Goal: Task Accomplishment & Management: Use online tool/utility

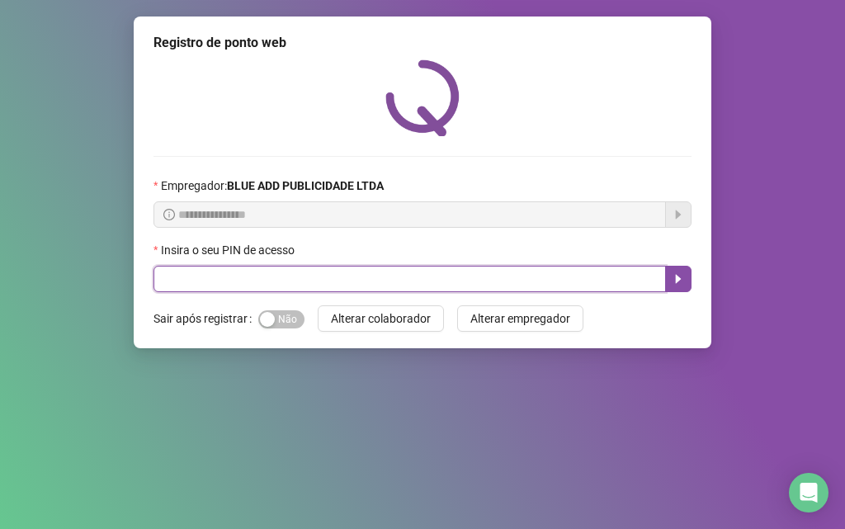
click at [156, 282] on input "text" at bounding box center [409, 279] width 512 height 26
click at [678, 281] on icon "caret-right" at bounding box center [678, 279] width 6 height 9
type input "*****"
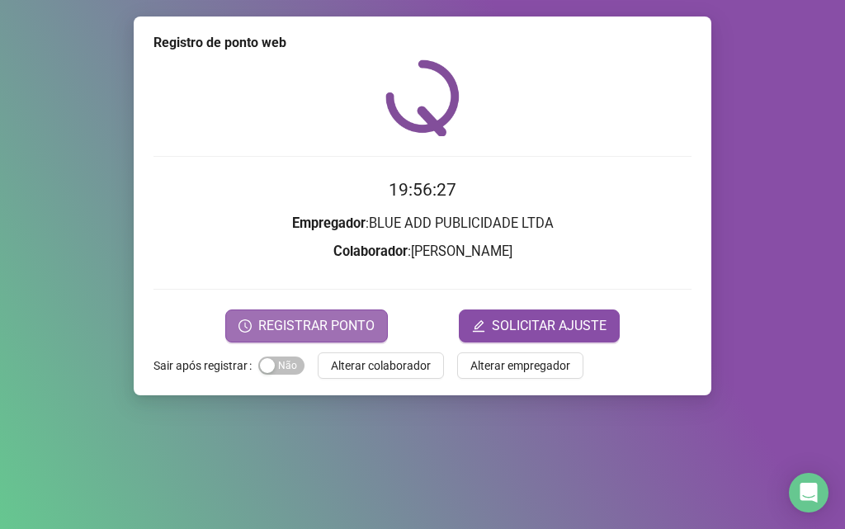
click at [284, 340] on button "REGISTRAR PONTO" at bounding box center [306, 325] width 162 height 33
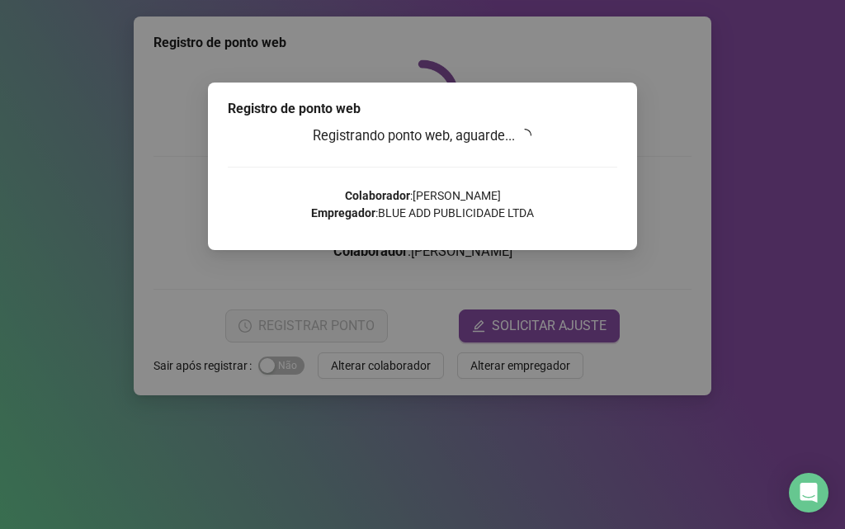
click at [284, 340] on div "Registro de ponto web Registrando ponto web, aguarde... Colaborador : [PERSON_N…" at bounding box center [422, 264] width 845 height 529
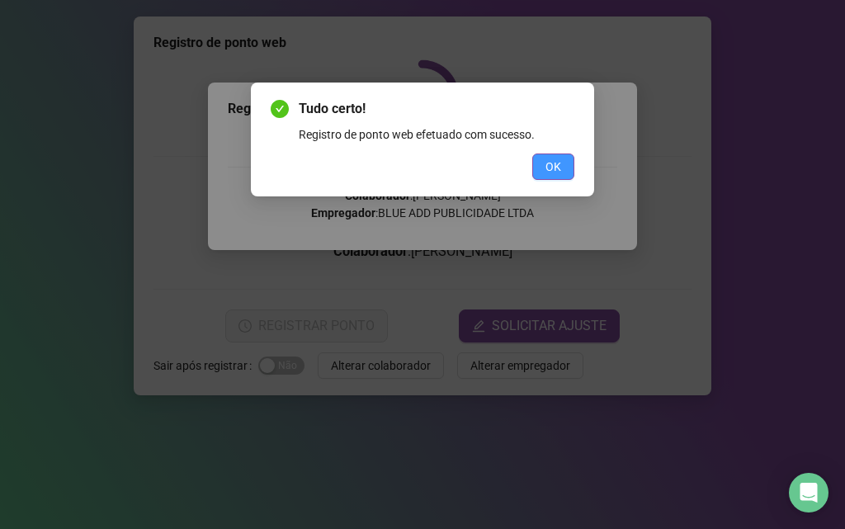
click at [552, 168] on span "OK" at bounding box center [553, 167] width 16 height 18
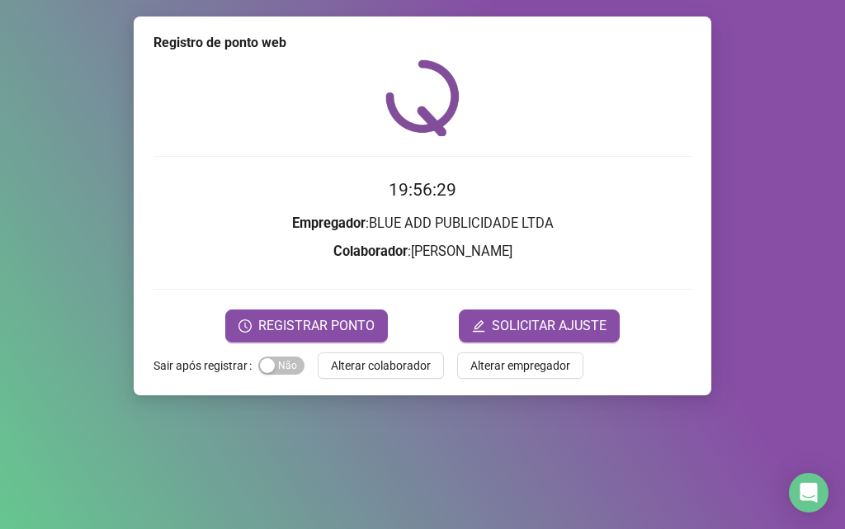
click at [552, 168] on div "Tudo certo! Registro de ponto web efetuado com sucesso. OK" at bounding box center [422, 264] width 845 height 529
